Goal: Book appointment/travel/reservation

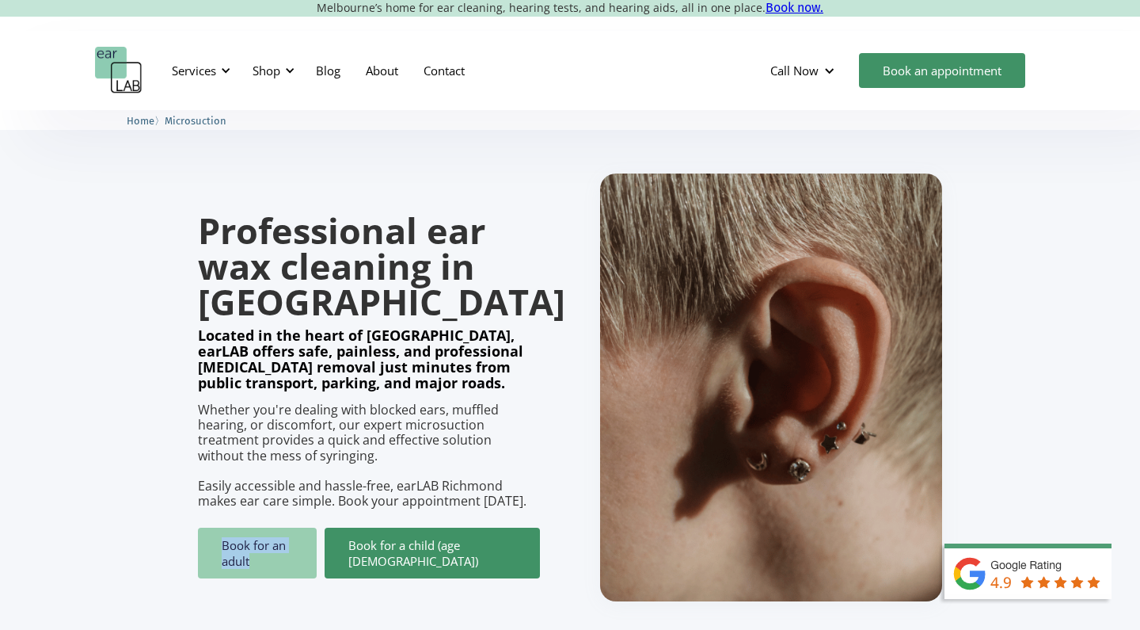
click at [219, 543] on link "Book for an adult" at bounding box center [257, 552] width 119 height 51
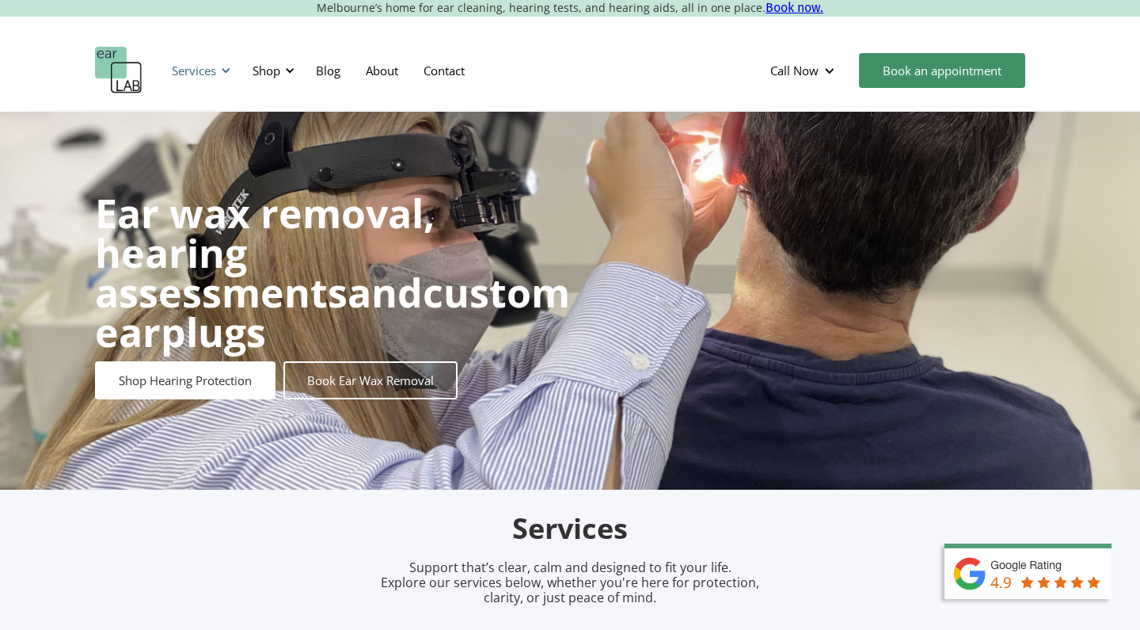
click at [215, 72] on div "Services" at bounding box center [194, 71] width 44 height 16
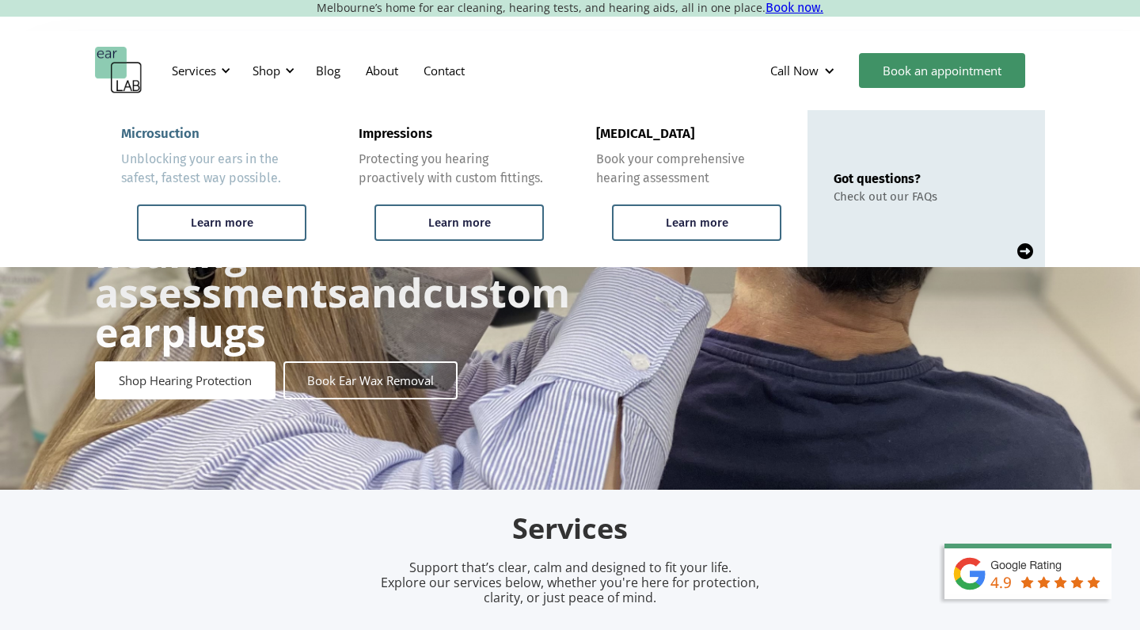
click at [229, 193] on link "Microsuction Unblocking your ears in the safest, fastest way possible. Learn mo…" at bounding box center [214, 188] width 238 height 157
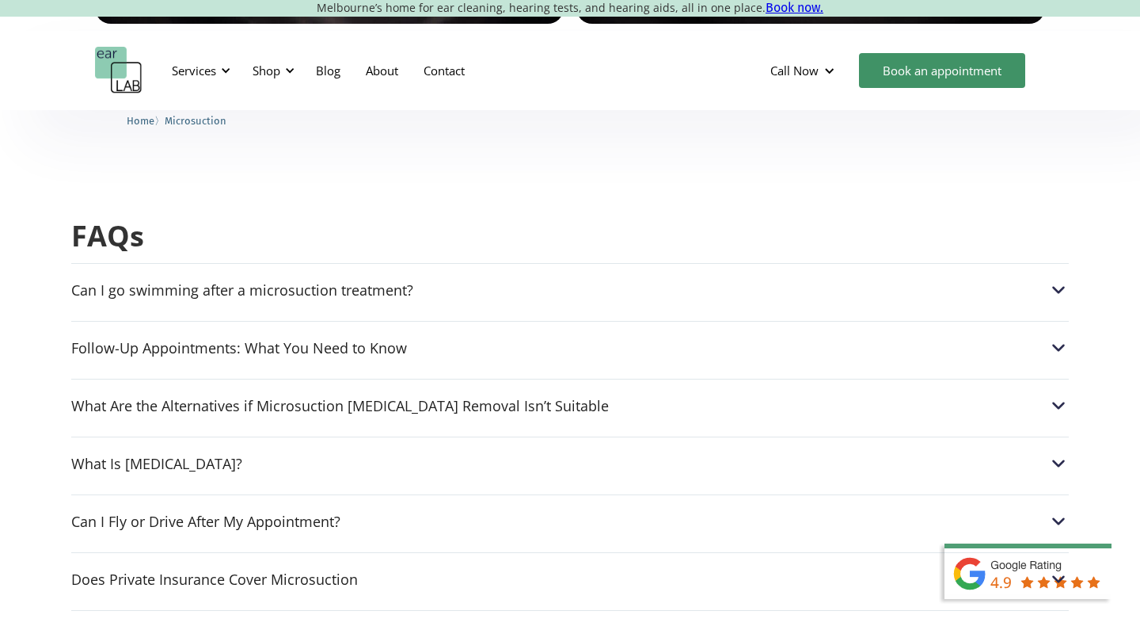
scroll to position [3919, 0]
